Goal: Task Accomplishment & Management: Manage account settings

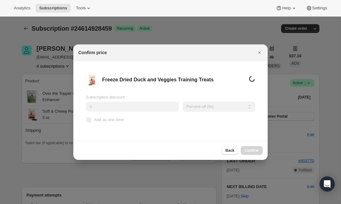
scroll to position [43, 0]
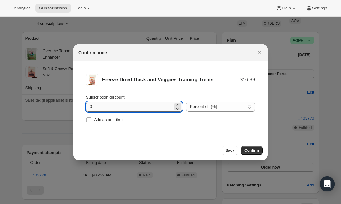
click at [122, 108] on input "0" at bounding box center [129, 107] width 87 height 10
type input "10"
click at [253, 152] on span "Confirm" at bounding box center [252, 150] width 14 height 5
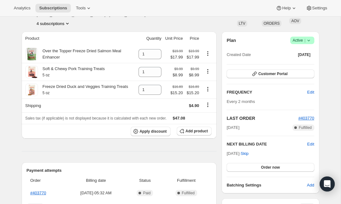
scroll to position [0, 0]
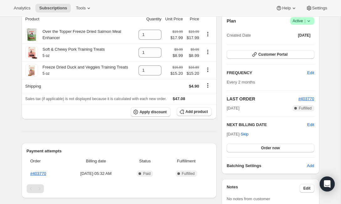
scroll to position [62, 0]
click at [185, 101] on span "$47.08" at bounding box center [179, 98] width 13 height 5
copy span "47.08"
